Goal: Communication & Community: Answer question/provide support

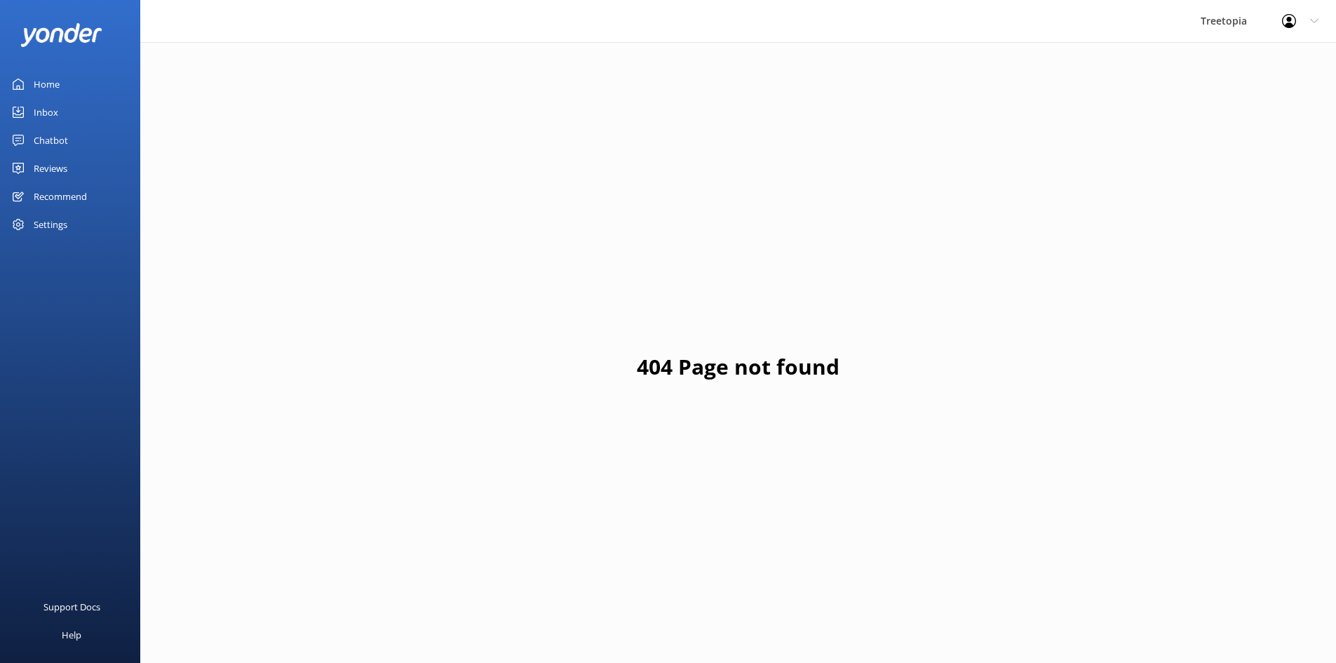
click at [49, 111] on div "Inbox" at bounding box center [46, 112] width 25 height 28
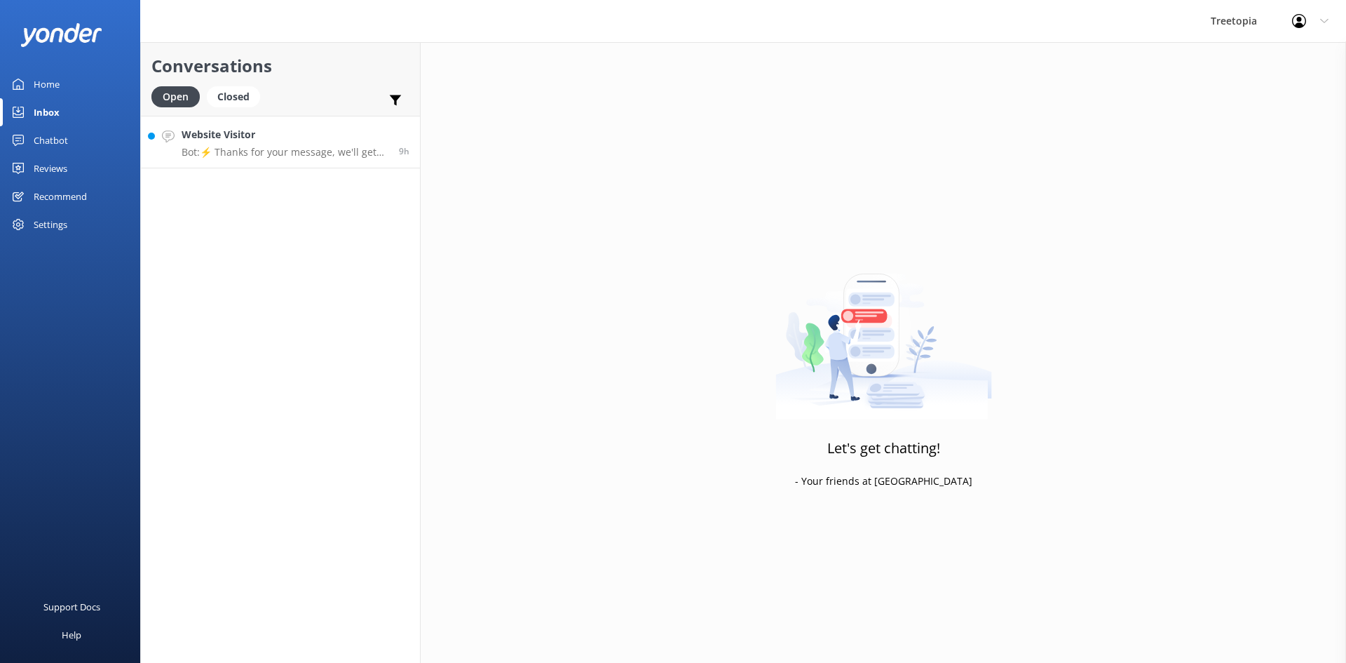
click at [277, 142] on h4 "Website Visitor" at bounding box center [285, 134] width 207 height 15
